Goal: Task Accomplishment & Management: Manage account settings

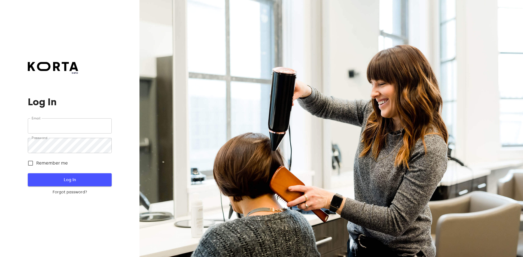
type input "[EMAIL_ADDRESS][DOMAIN_NAME]"
click at [76, 180] on span "Log In" at bounding box center [69, 179] width 66 height 7
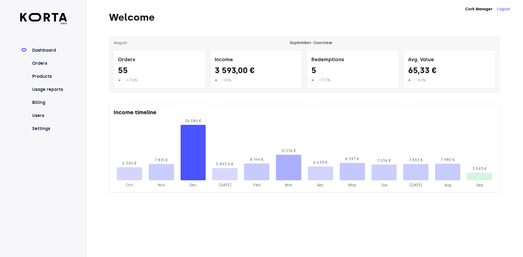
click at [36, 68] on nav "Dashboard Orders Products Usage reports Billing Users Settings" at bounding box center [43, 89] width 47 height 85
click at [38, 60] on nav "Dashboard Orders Products Usage reports Billing Users Settings" at bounding box center [43, 89] width 47 height 85
click at [38, 63] on link "Orders" at bounding box center [49, 63] width 36 height 7
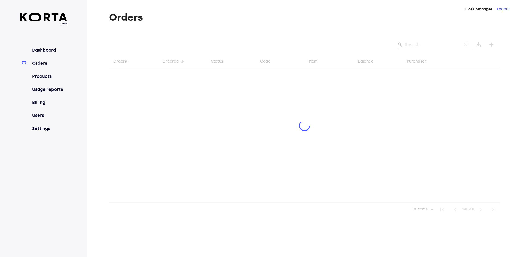
click at [415, 42] on div at bounding box center [304, 126] width 391 height 181
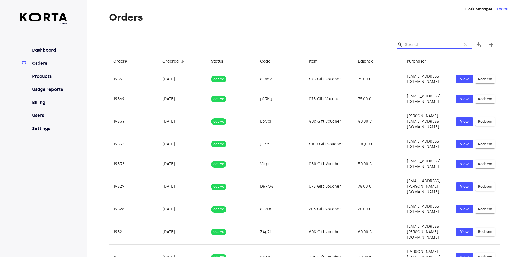
click at [418, 43] on input "Search" at bounding box center [430, 44] width 53 height 9
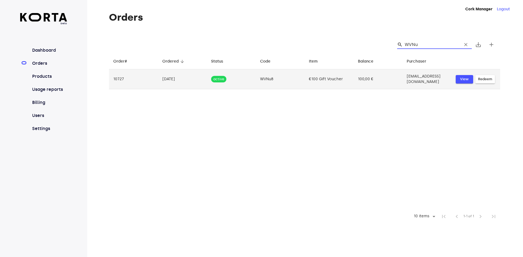
type input "WVNu"
click at [468, 78] on span "View" at bounding box center [464, 79] width 12 height 6
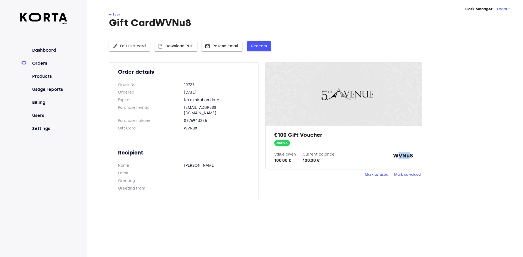
drag, startPoint x: 395, startPoint y: 155, endPoint x: 410, endPoint y: 156, distance: 15.1
click at [410, 156] on strong "WVNu8" at bounding box center [403, 158] width 20 height 12
drag, startPoint x: 413, startPoint y: 156, endPoint x: 394, endPoint y: 158, distance: 18.7
click at [394, 158] on div "€100 Gift Voucher active Value given 100,00 € Current balance 100,00 € WVNu8" at bounding box center [343, 148] width 156 height 44
copy strong "WVNu8"
